Goal: Information Seeking & Learning: Find specific fact

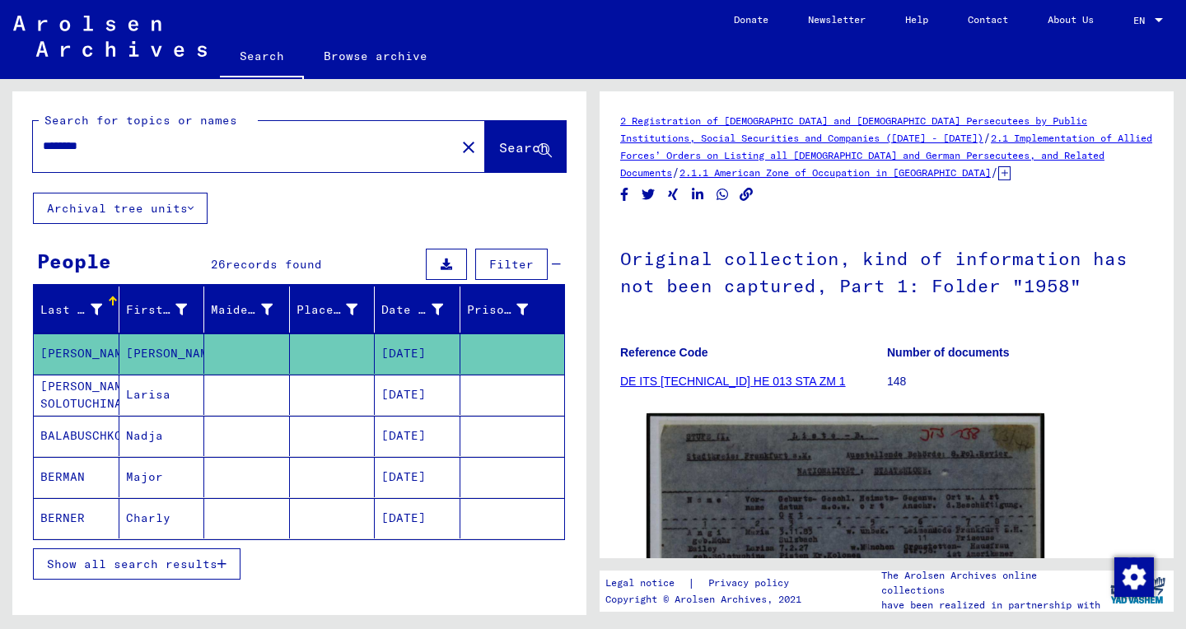
click at [78, 151] on input "********" at bounding box center [244, 146] width 403 height 17
paste input "***"
click at [499, 147] on span "Search" at bounding box center [523, 147] width 49 height 16
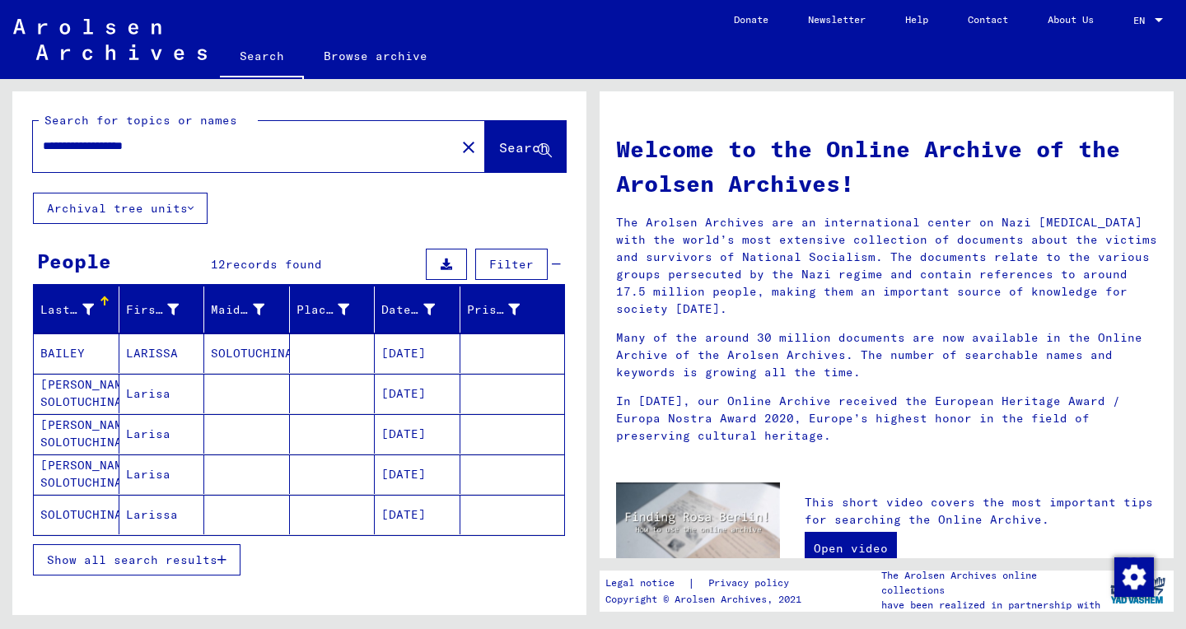
click at [160, 437] on mat-cell "Larisa" at bounding box center [162, 434] width 86 height 40
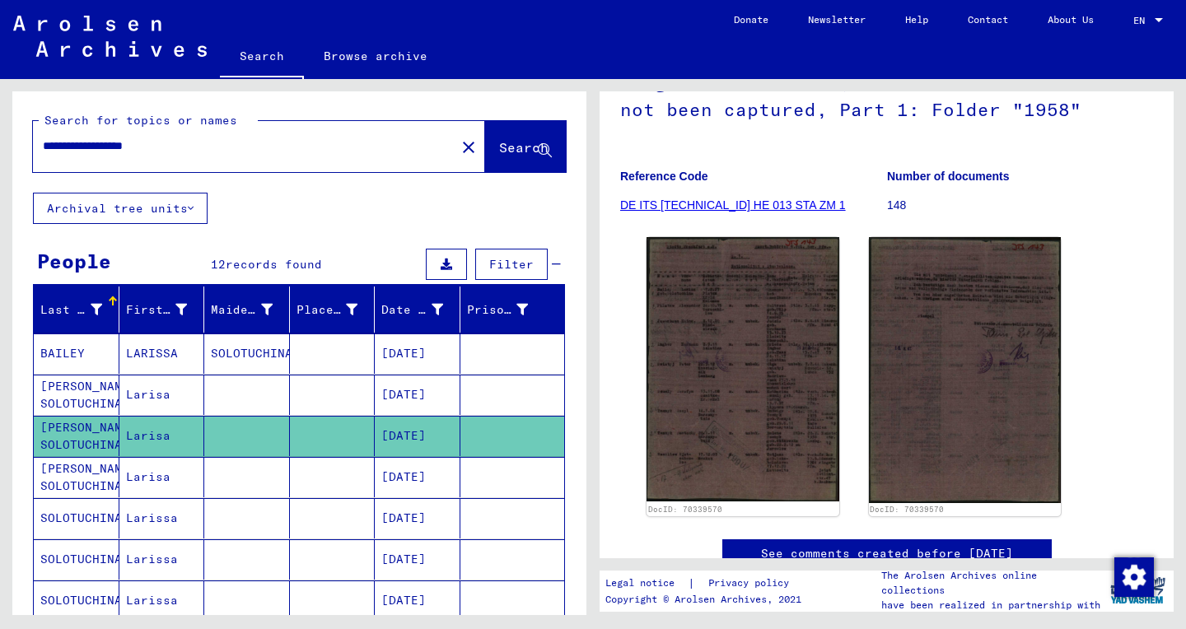
scroll to position [239, 0]
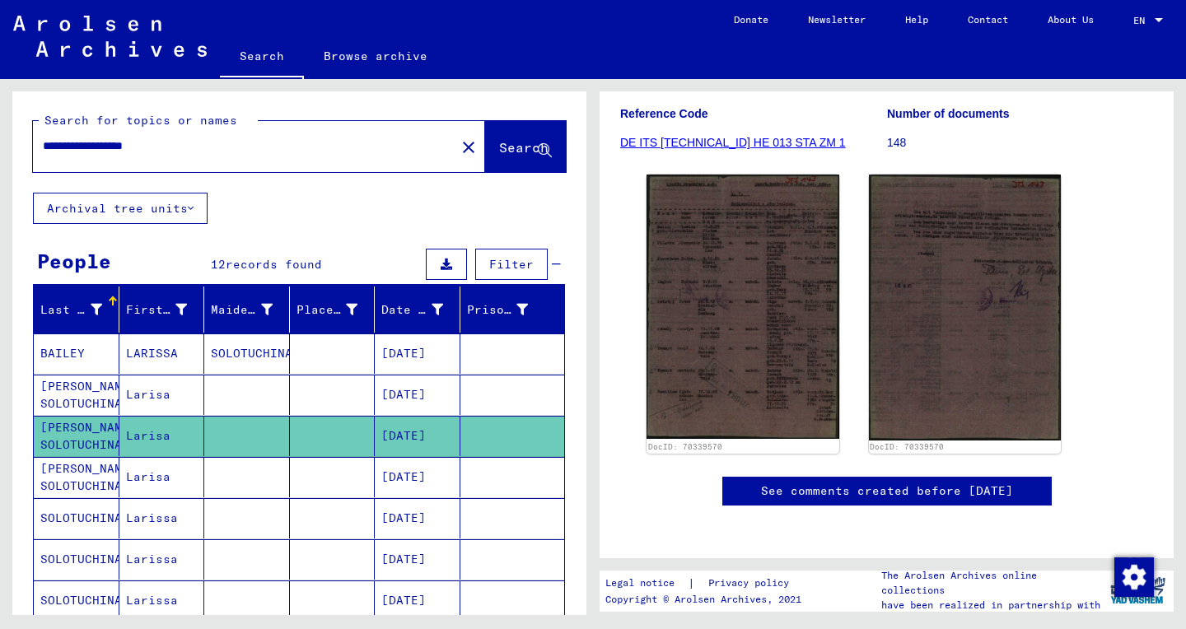
click at [500, 492] on mat-cell at bounding box center [512, 477] width 105 height 40
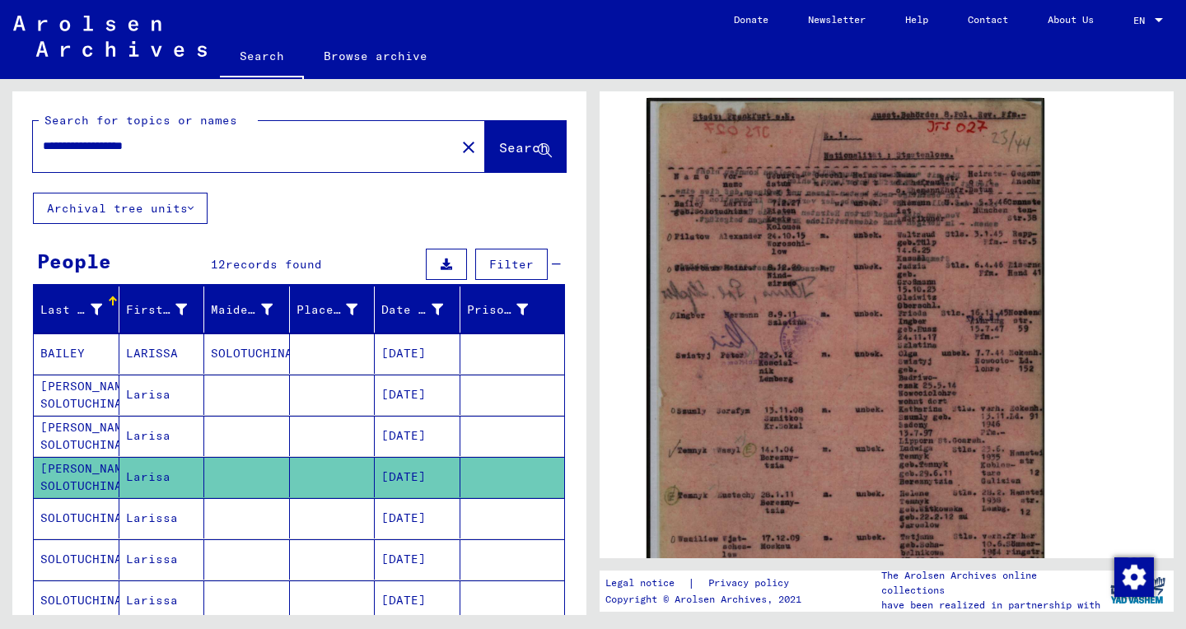
scroll to position [316, 0]
click at [418, 516] on mat-cell "[DATE]" at bounding box center [418, 518] width 86 height 40
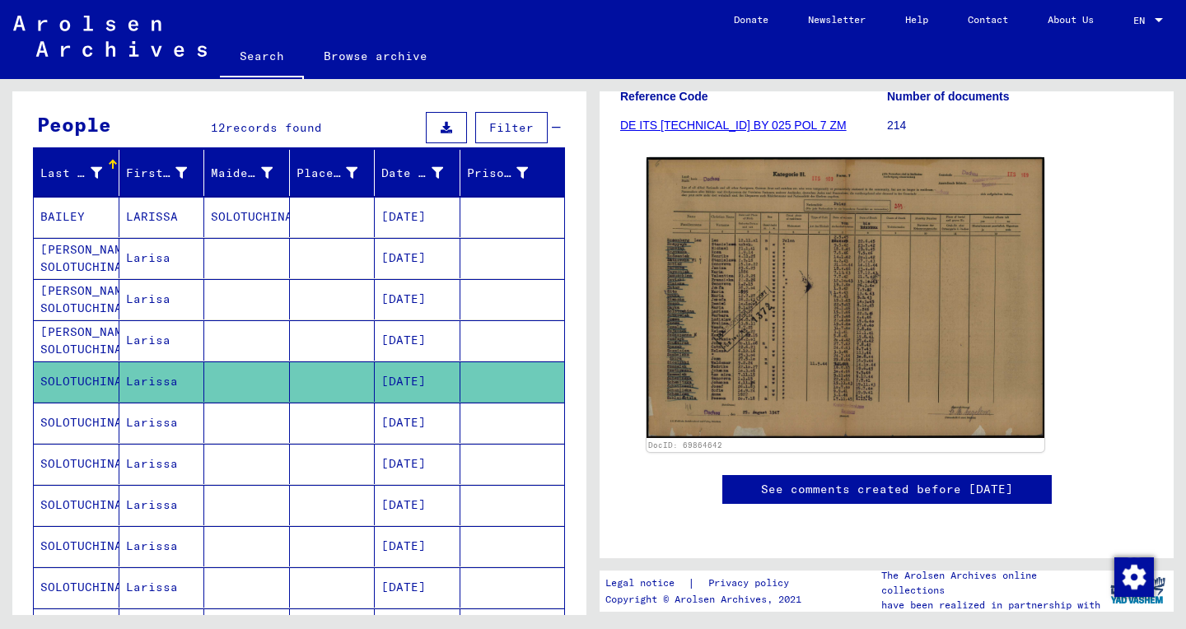
scroll to position [138, 0]
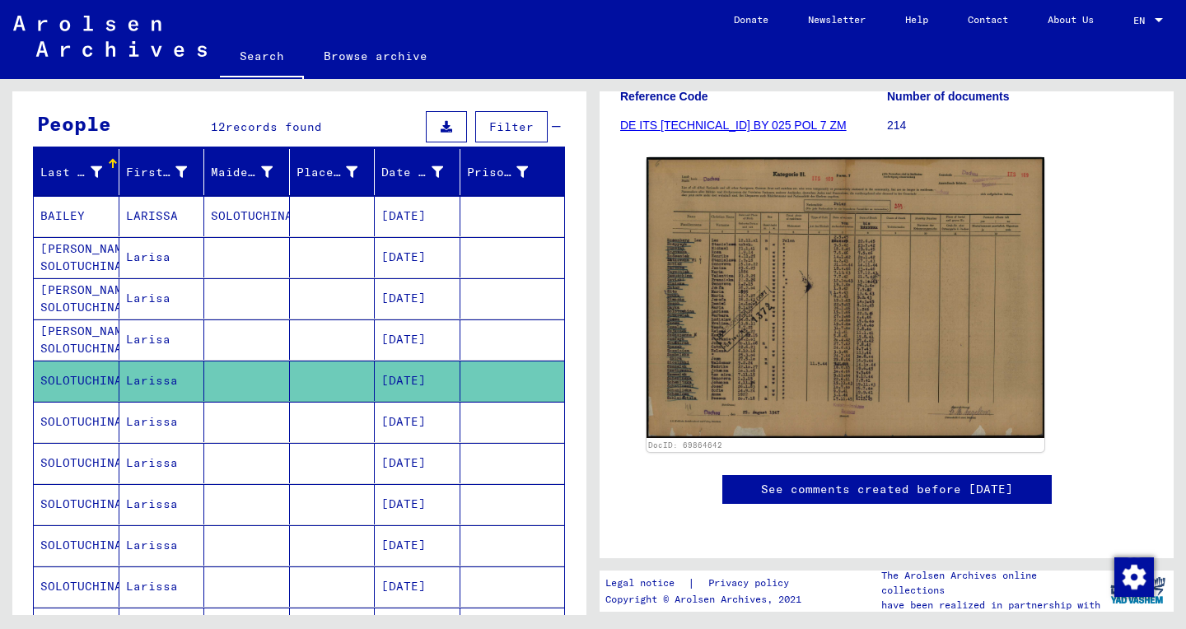
click at [534, 432] on mat-cell at bounding box center [512, 422] width 105 height 40
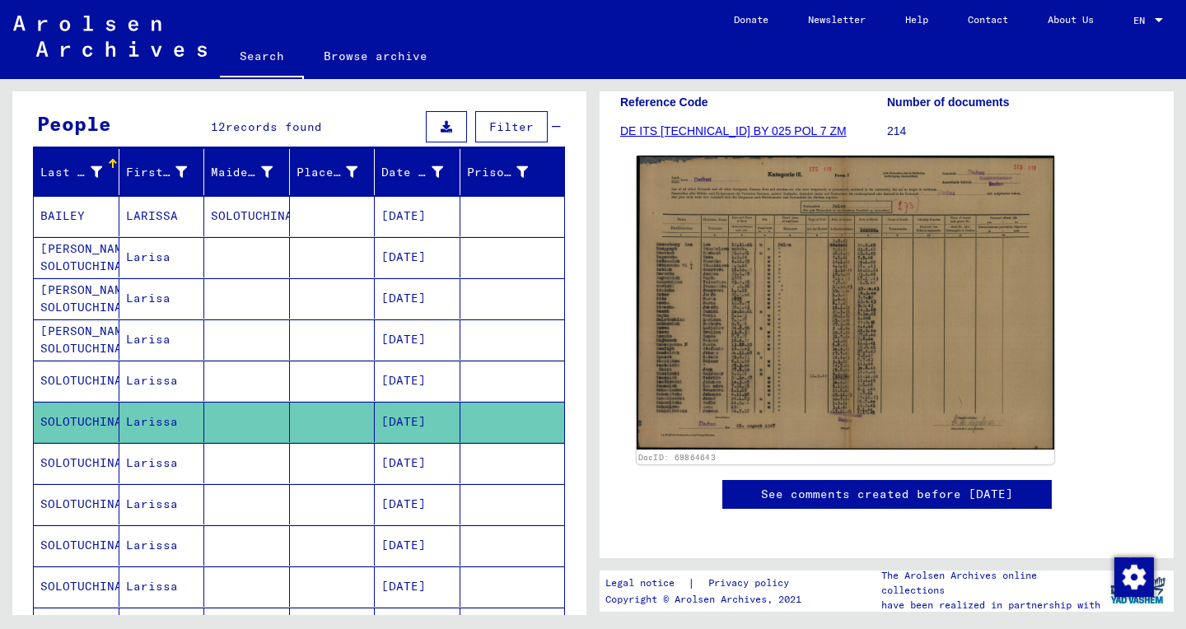
scroll to position [232, 0]
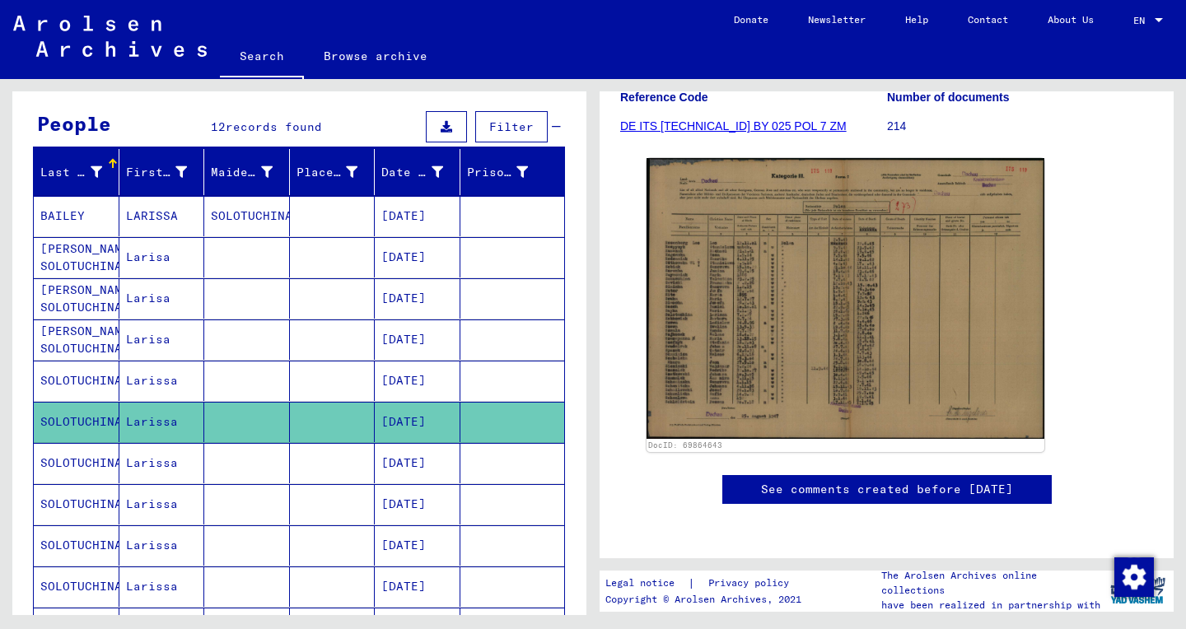
click at [526, 474] on mat-cell at bounding box center [512, 463] width 105 height 40
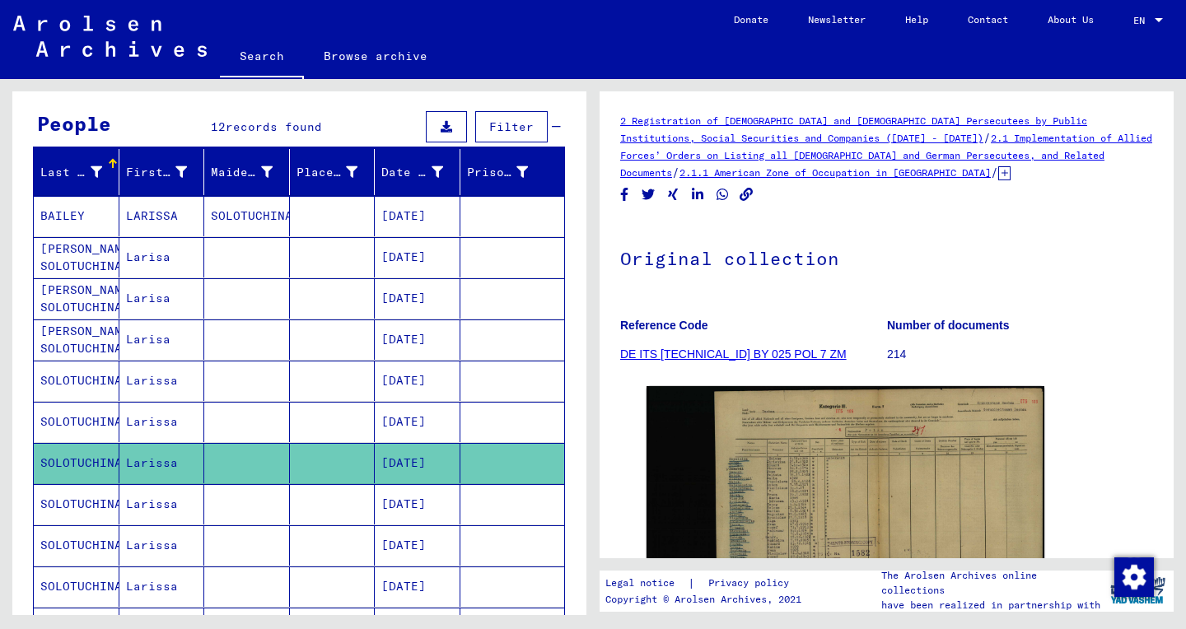
scroll to position [13, 0]
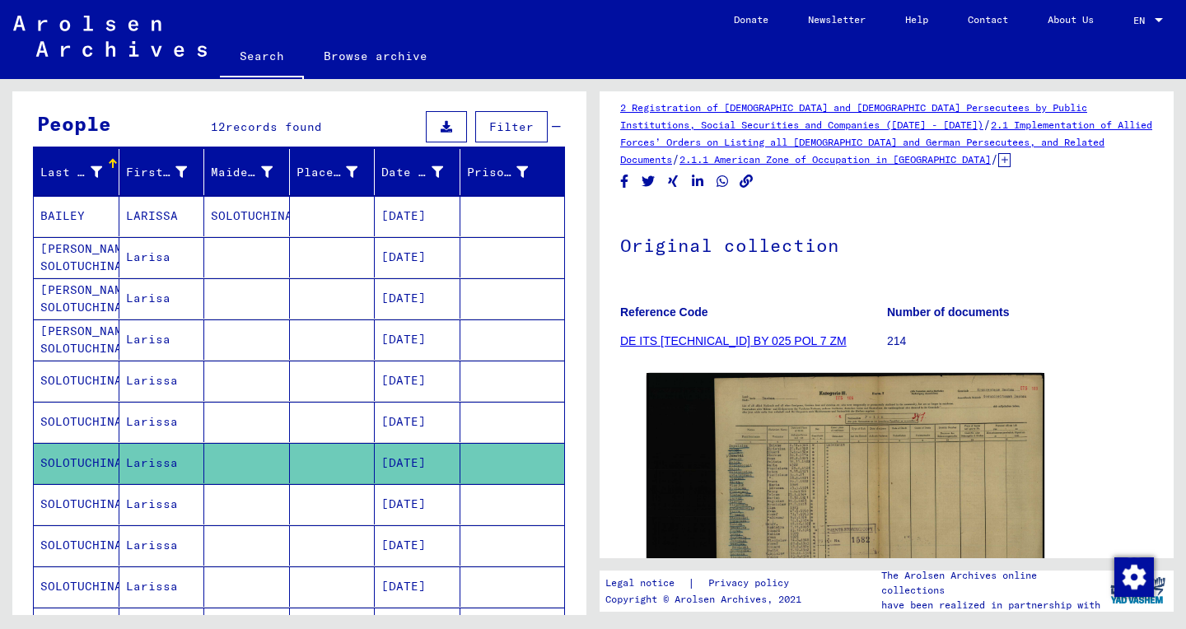
click at [412, 498] on mat-cell "[DATE]" at bounding box center [418, 504] width 86 height 40
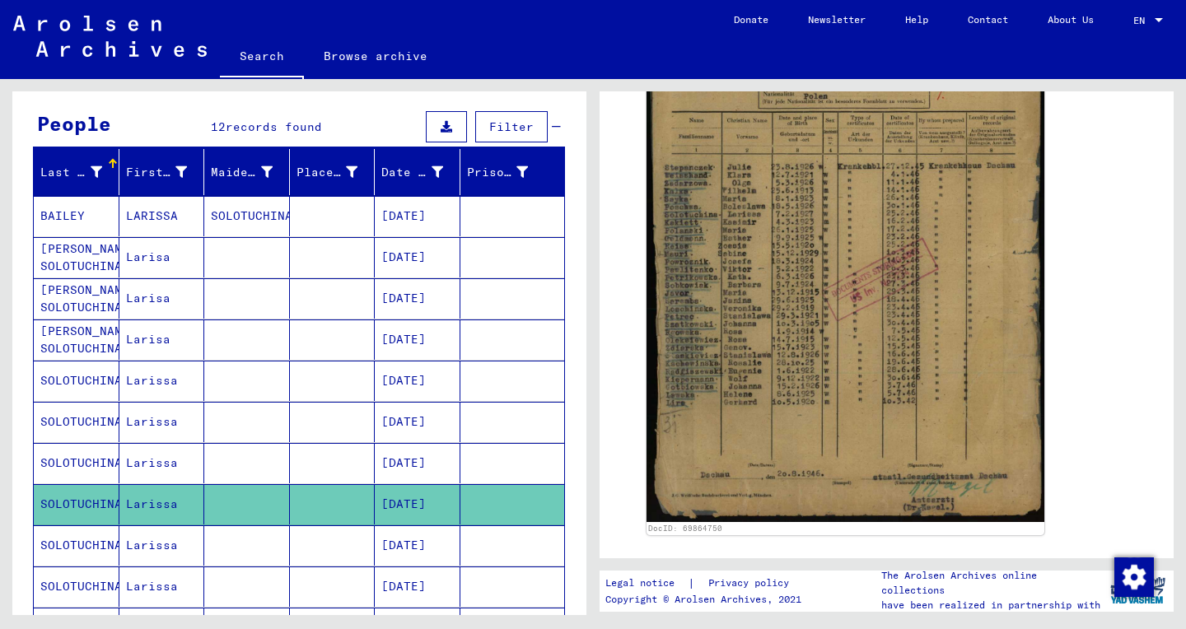
scroll to position [453, 0]
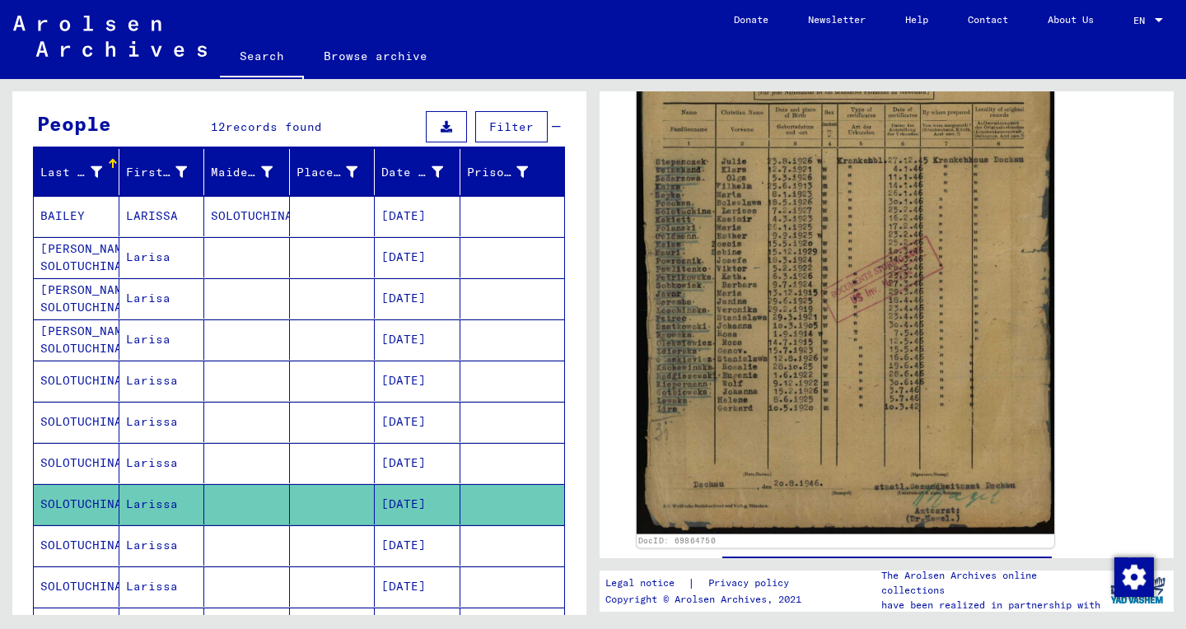
click at [780, 309] on img at bounding box center [846, 240] width 418 height 588
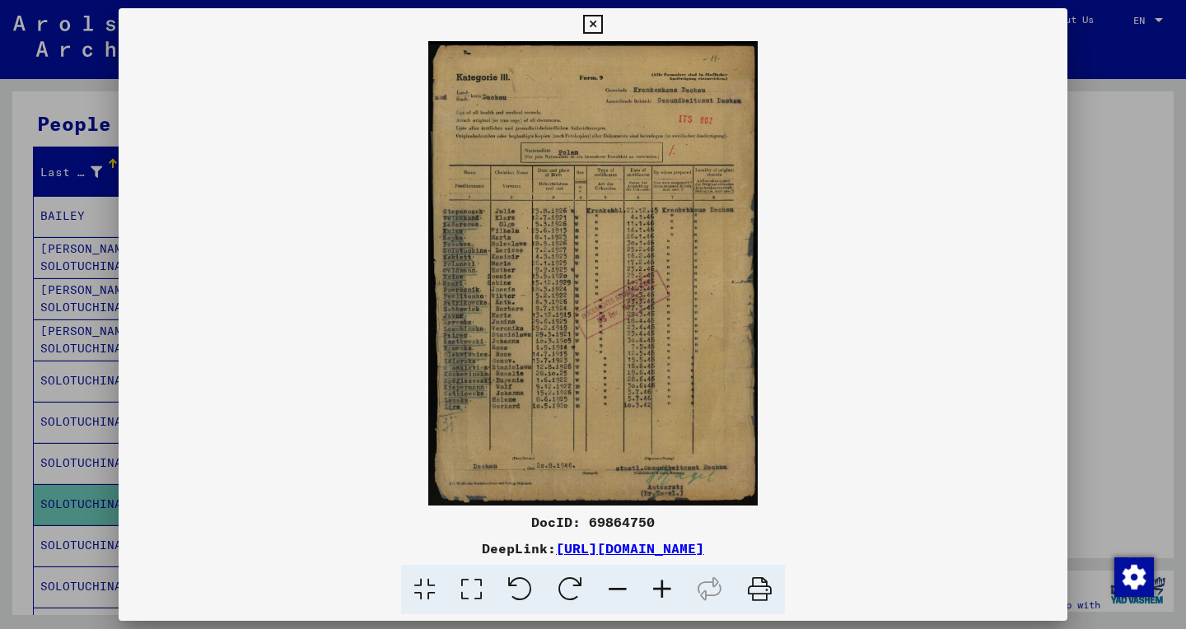
click at [477, 595] on icon at bounding box center [471, 590] width 47 height 50
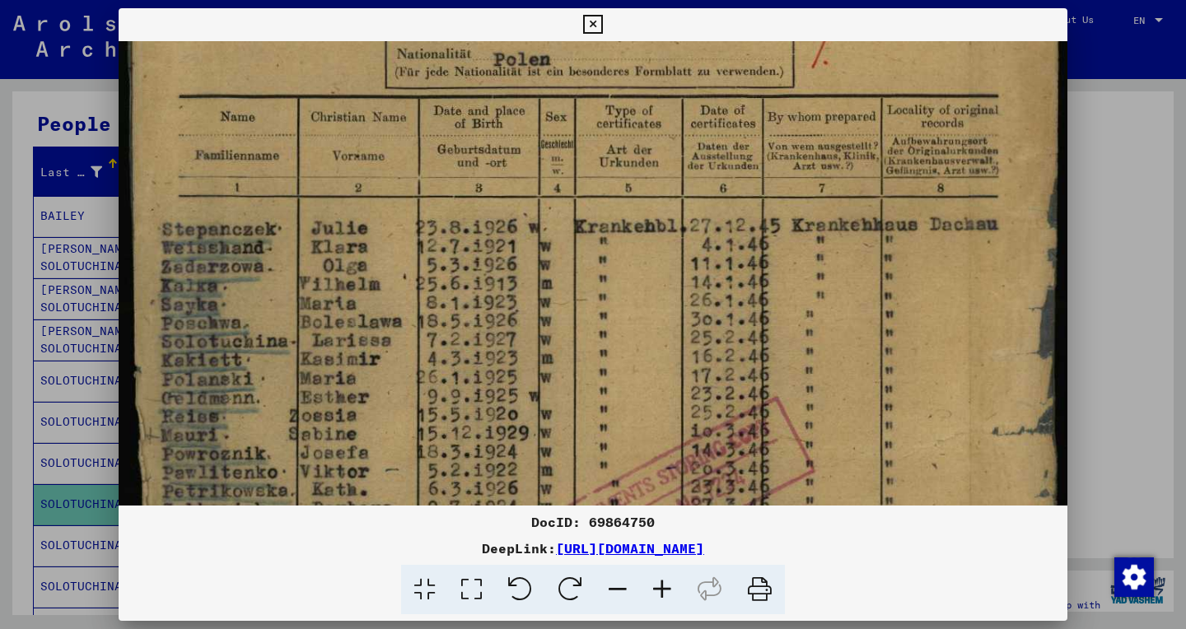
scroll to position [300, 0]
drag, startPoint x: 495, startPoint y: 472, endPoint x: 472, endPoint y: 172, distance: 300.7
click at [472, 172] on img at bounding box center [593, 408] width 949 height 1335
click at [607, 13] on button at bounding box center [592, 24] width 29 height 33
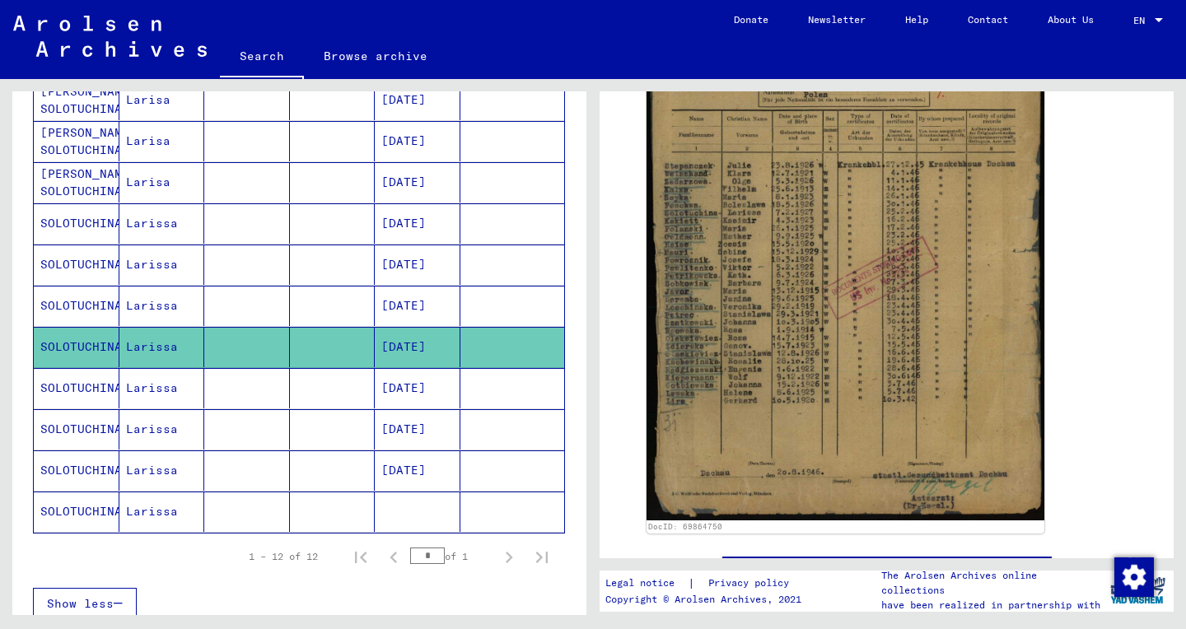
scroll to position [302, 0]
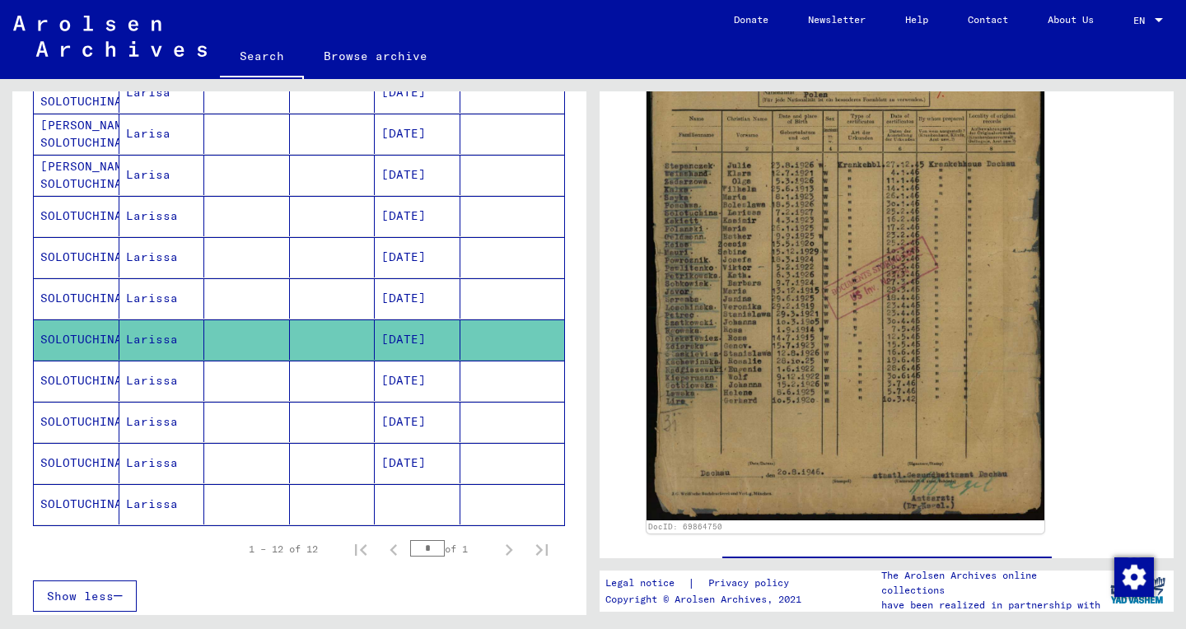
click at [513, 386] on mat-cell at bounding box center [512, 381] width 105 height 40
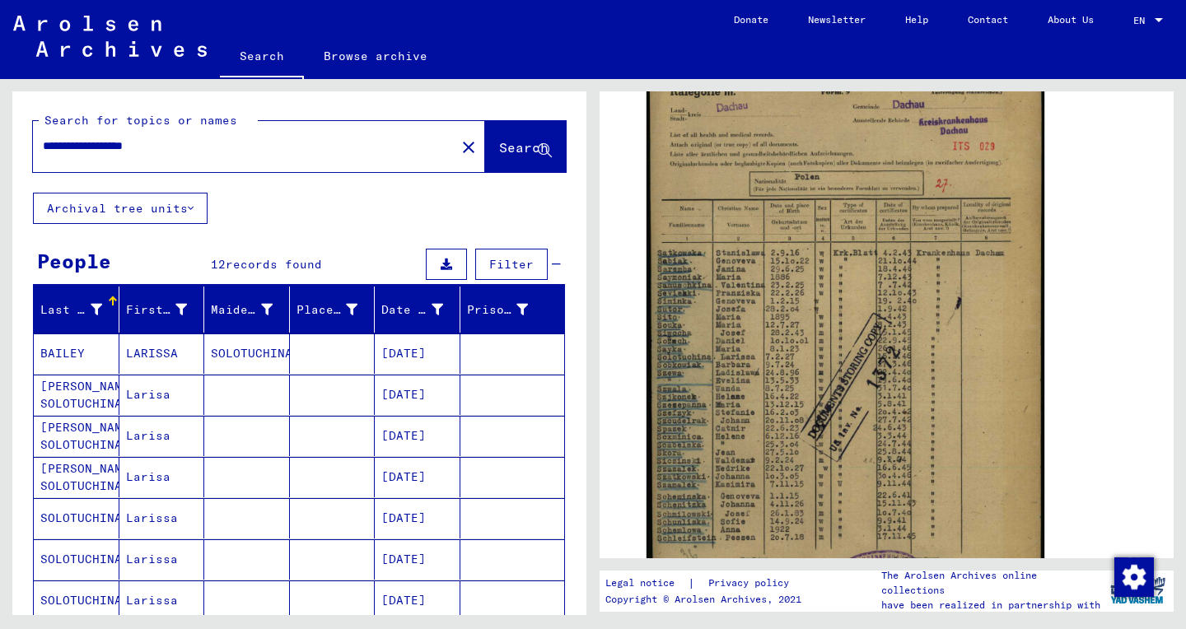
click at [166, 149] on input "**********" at bounding box center [244, 146] width 403 height 17
paste input "text"
click at [525, 152] on span "Search" at bounding box center [523, 147] width 49 height 16
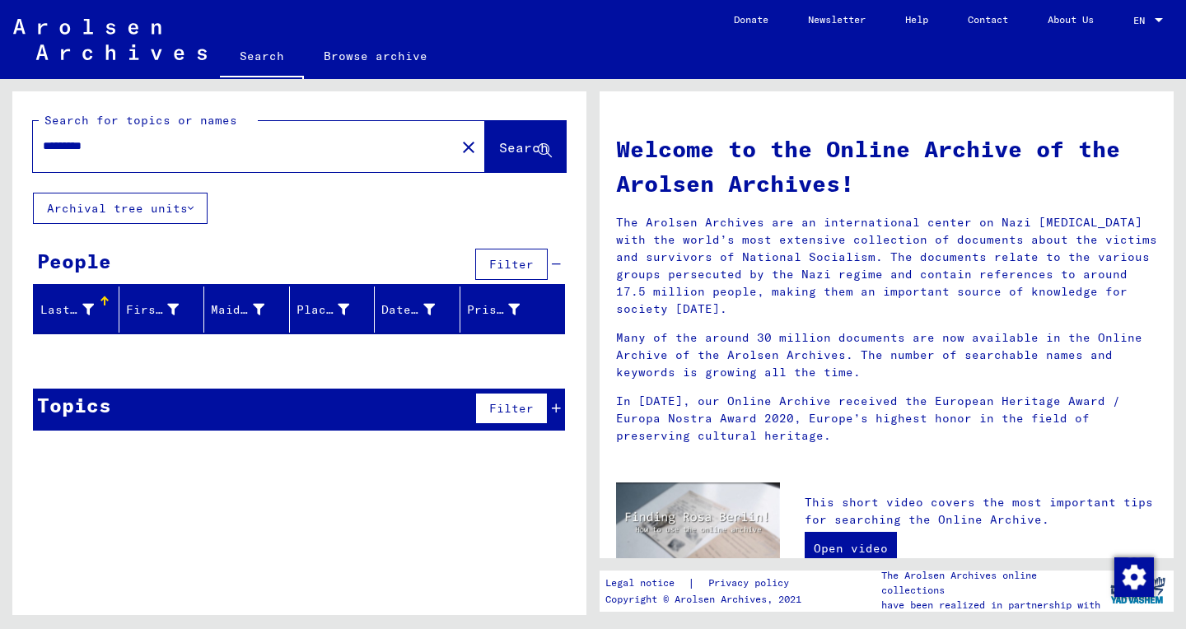
click at [99, 156] on div "*********" at bounding box center [234, 146] width 403 height 37
click at [89, 149] on input "*********" at bounding box center [239, 146] width 393 height 17
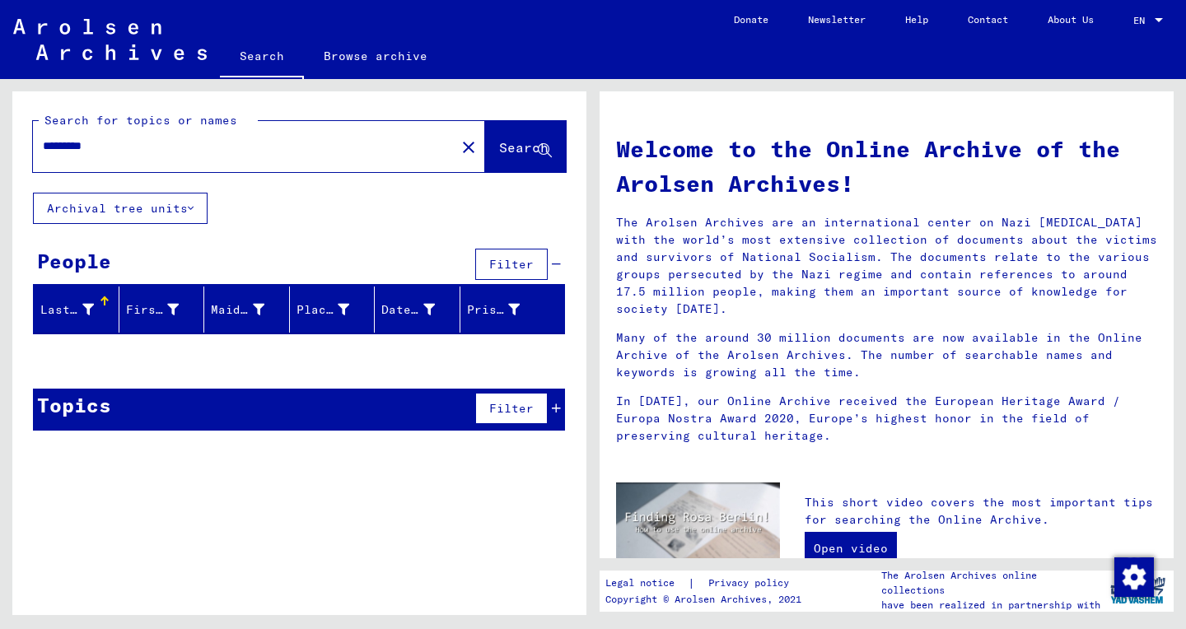
paste input "******"
type input "**********"
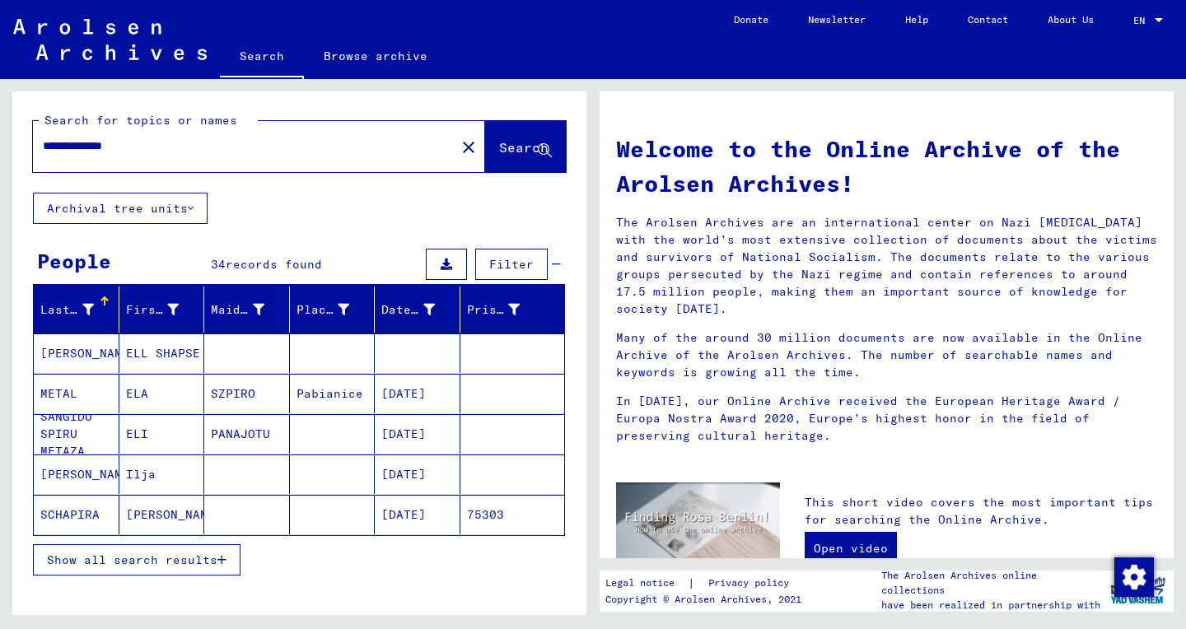
click at [91, 567] on span "Show all search results" at bounding box center [132, 560] width 170 height 15
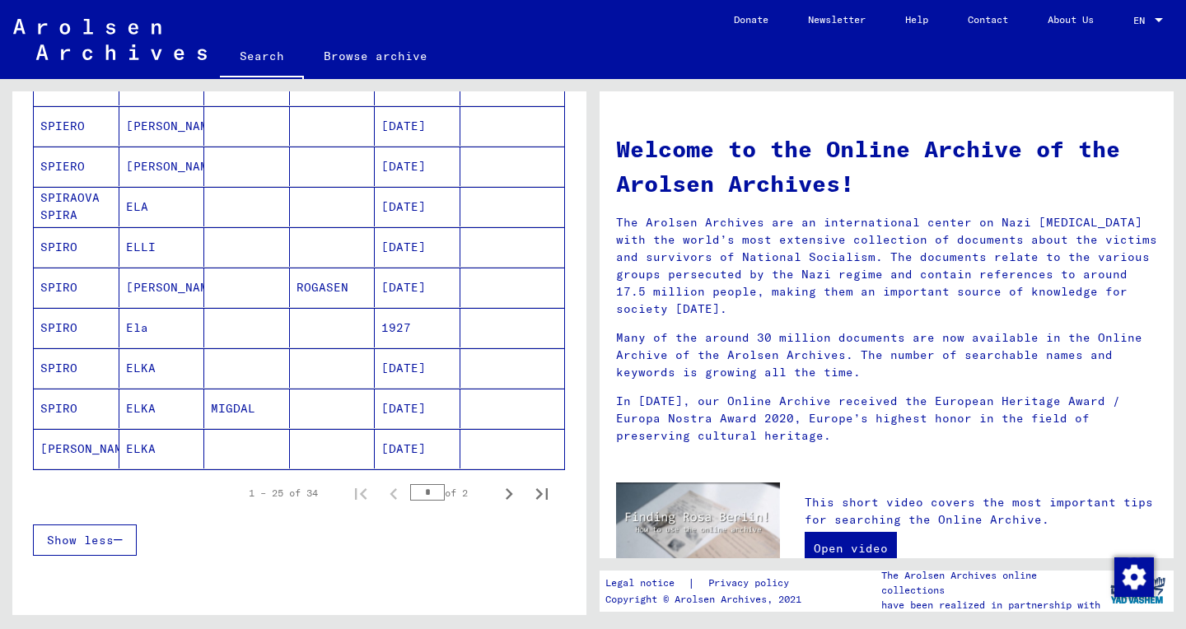
scroll to position [874, 0]
click at [509, 502] on icon "Next page" at bounding box center [508, 493] width 23 height 23
type input "*"
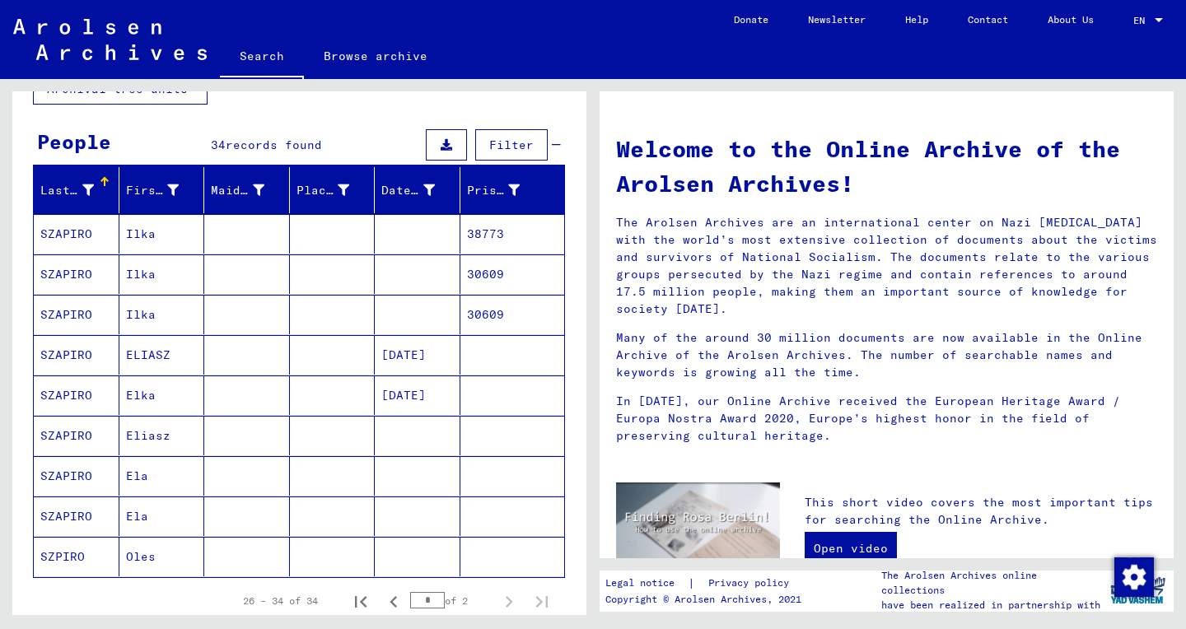
scroll to position [136, 0]
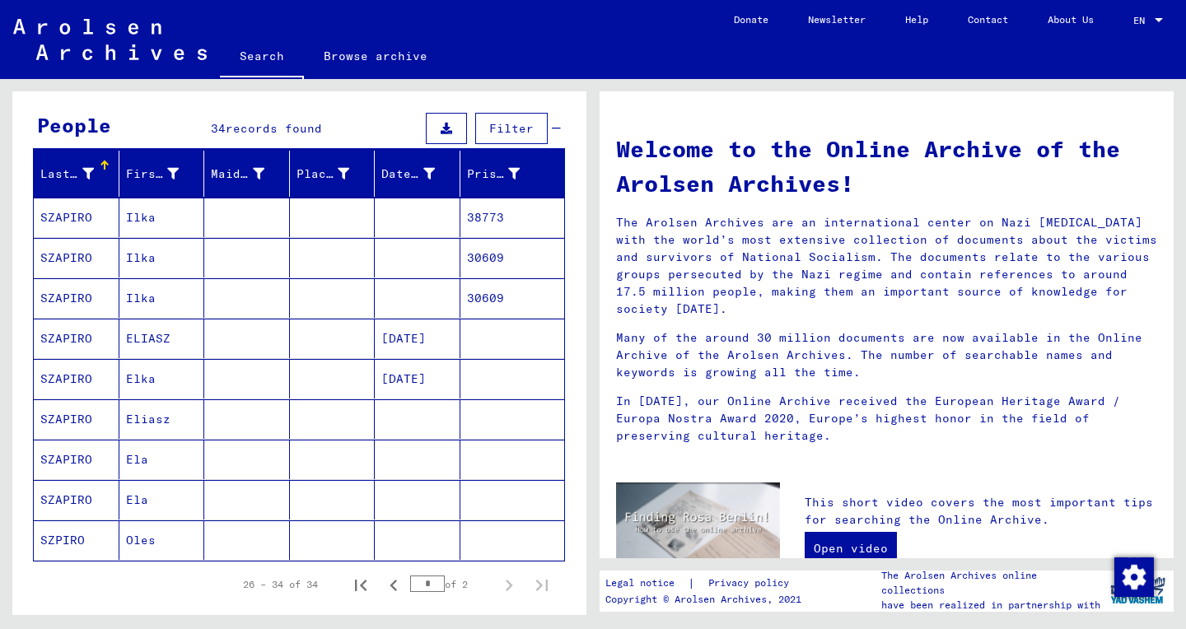
click at [104, 422] on mat-cell "SZAPIRO" at bounding box center [77, 419] width 86 height 40
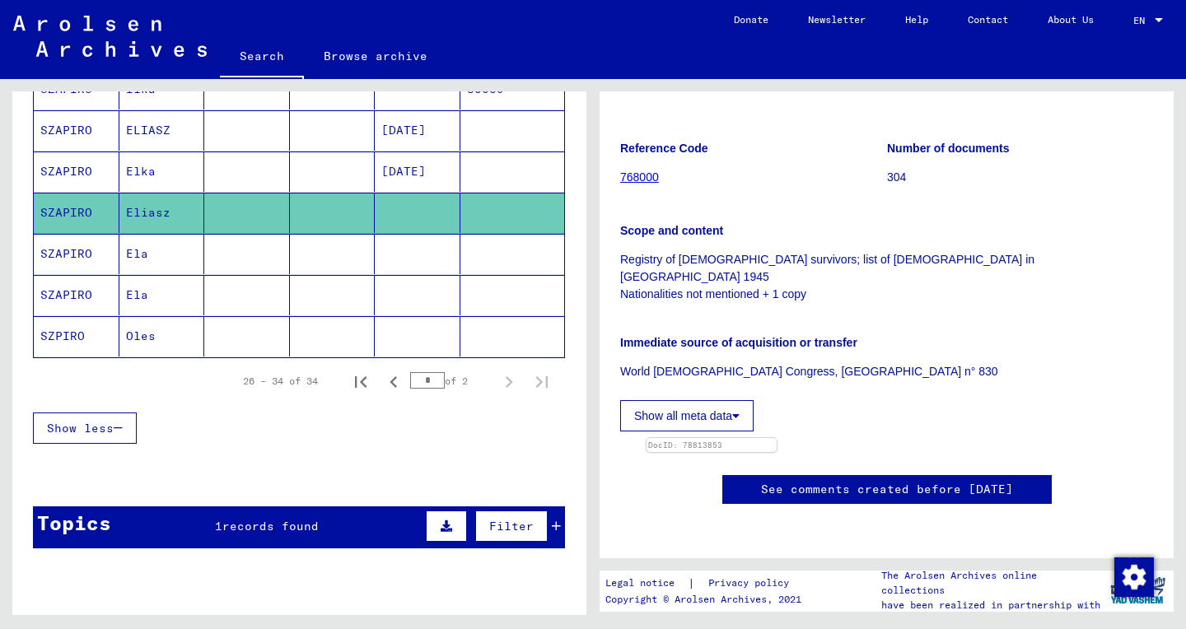
scroll to position [365, 0]
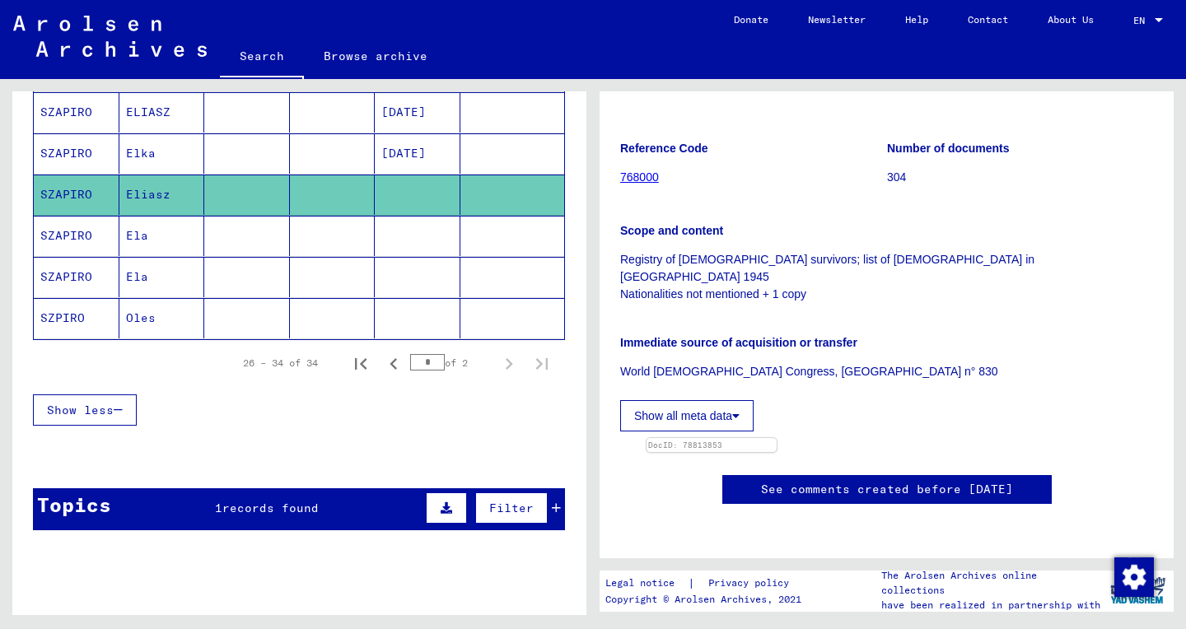
click at [230, 510] on span "records found" at bounding box center [270, 508] width 96 height 15
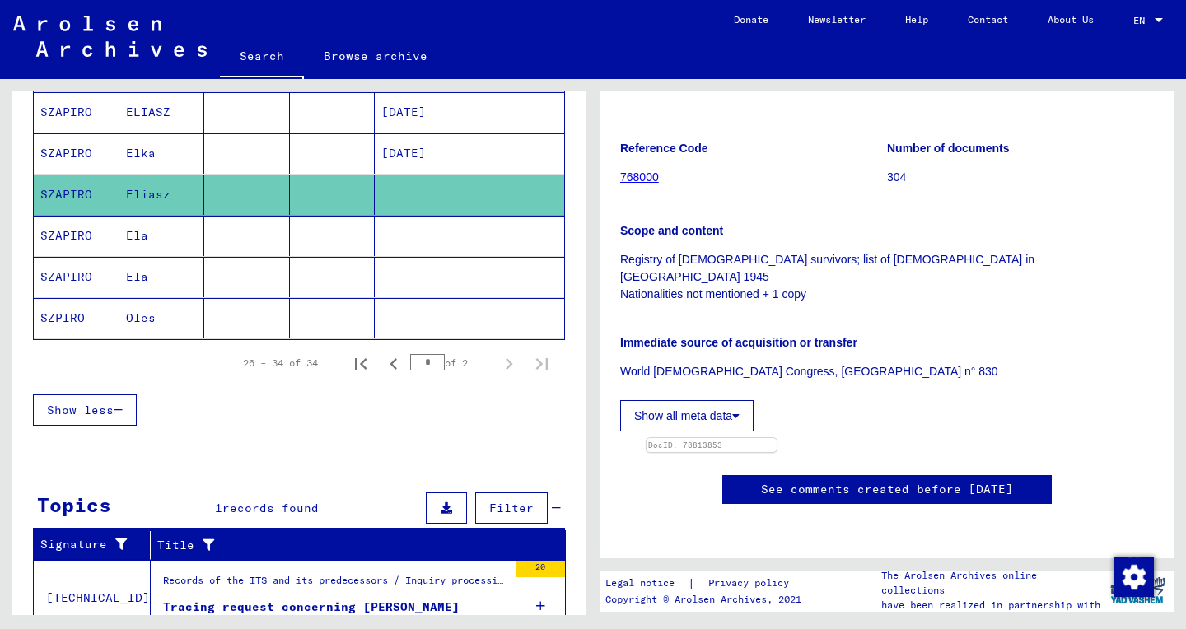
scroll to position [435, 0]
